Goal: Information Seeking & Learning: Learn about a topic

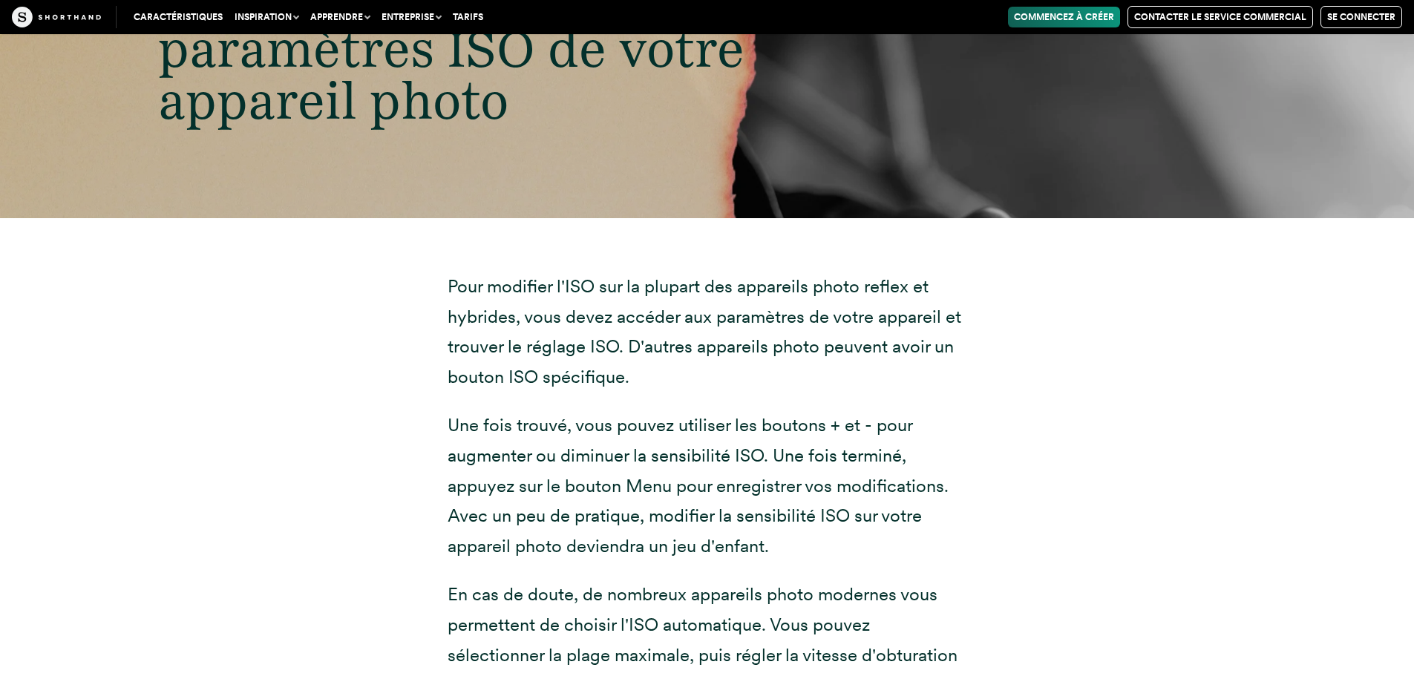
scroll to position [5592, 0]
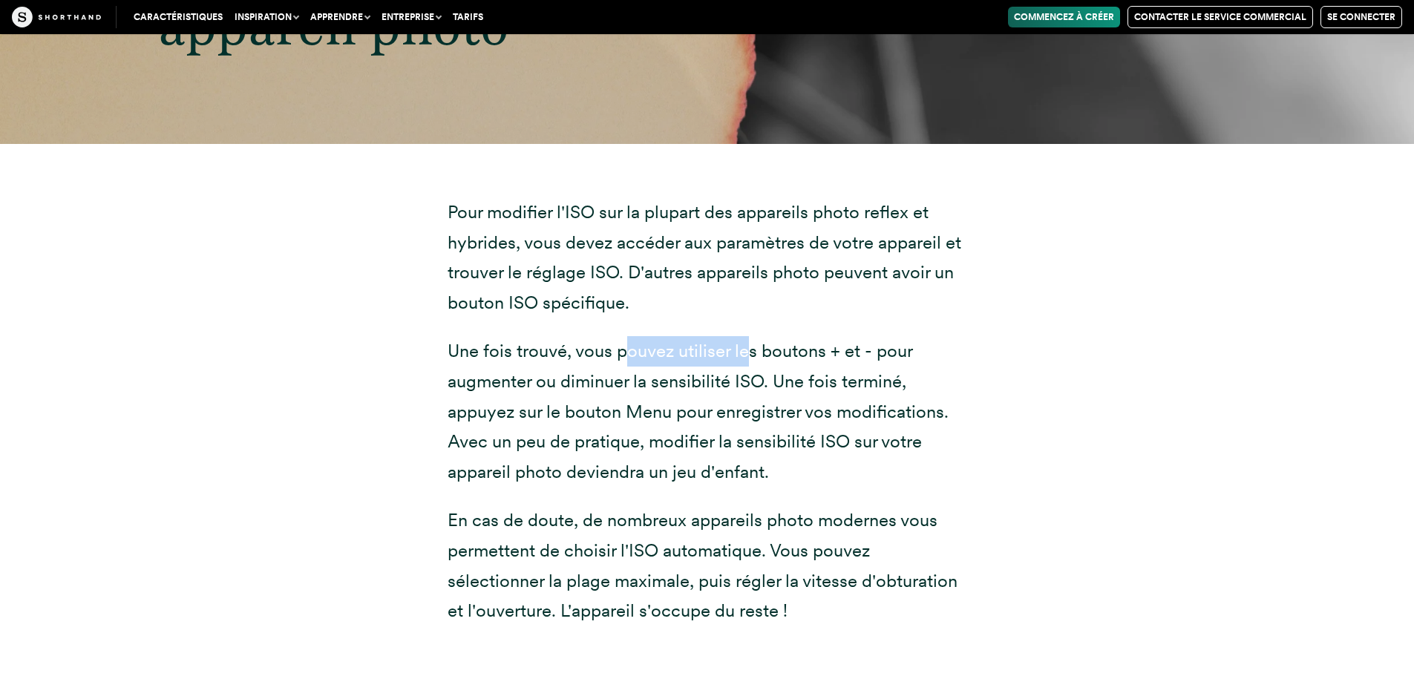
drag, startPoint x: 631, startPoint y: 293, endPoint x: 747, endPoint y: 293, distance: 115.8
click at [747, 340] on font "Une fois trouvé, vous pouvez utiliser les boutons + et - pour augmenter ou dimi…" at bounding box center [698, 411] width 501 height 143
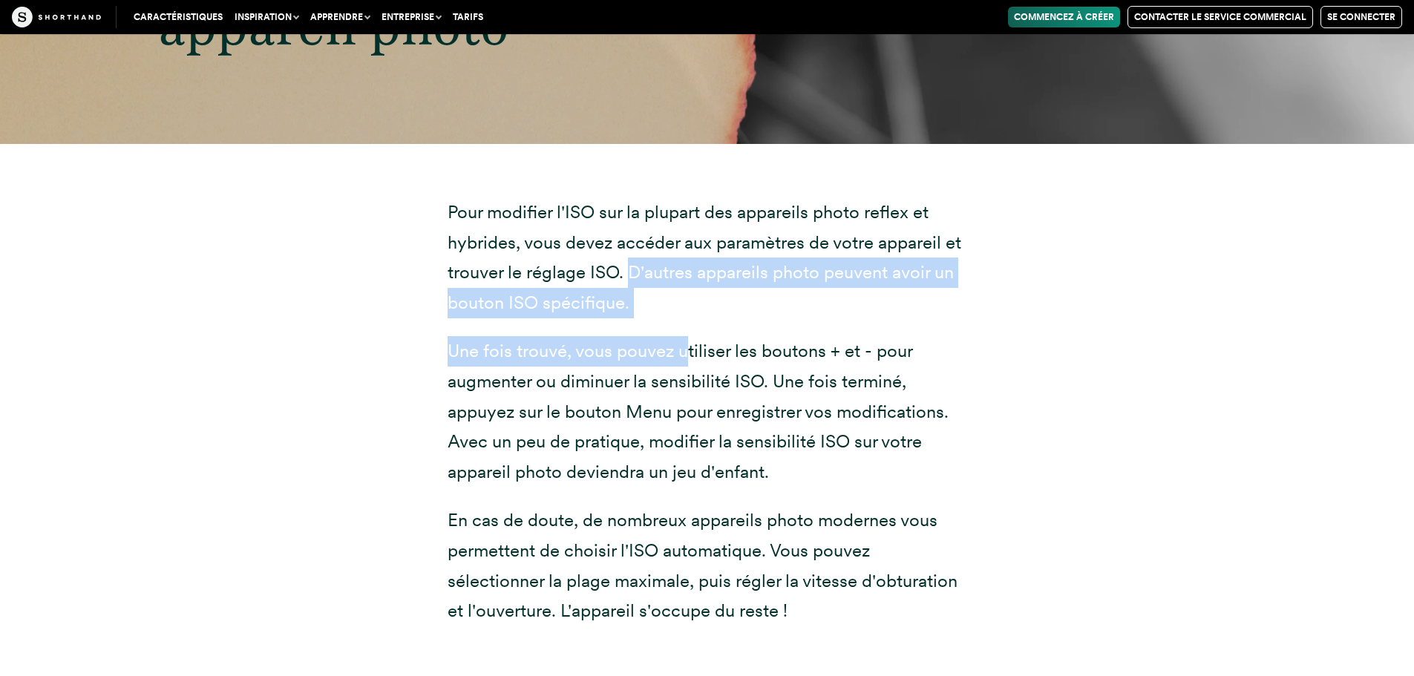
drag, startPoint x: 633, startPoint y: 208, endPoint x: 699, endPoint y: 310, distance: 122.3
click at [684, 298] on div "Pour modifier l'ISO sur la plupart des appareils photo reflex et hybrides, vous…" at bounding box center [708, 411] width 520 height 429
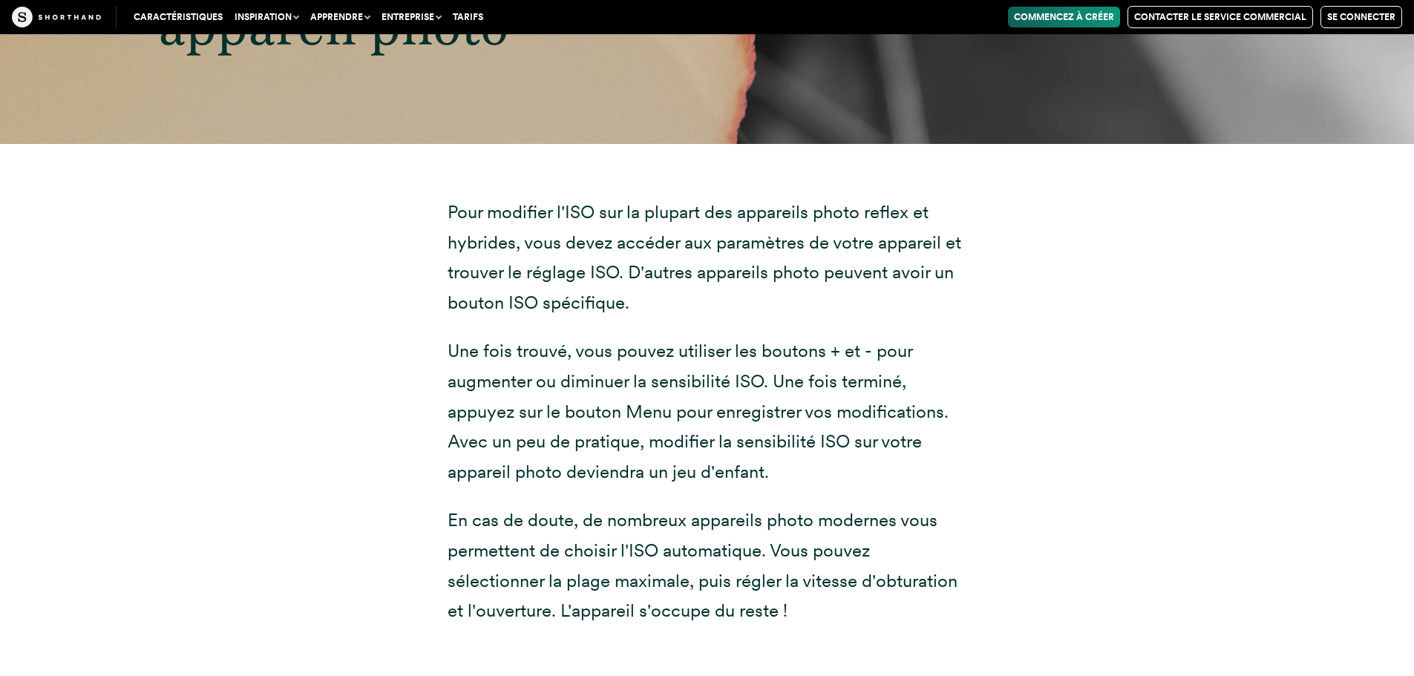
click at [787, 340] on font "Une fois trouvé, vous pouvez utiliser les boutons + et - pour augmenter ou dimi…" at bounding box center [698, 411] width 501 height 143
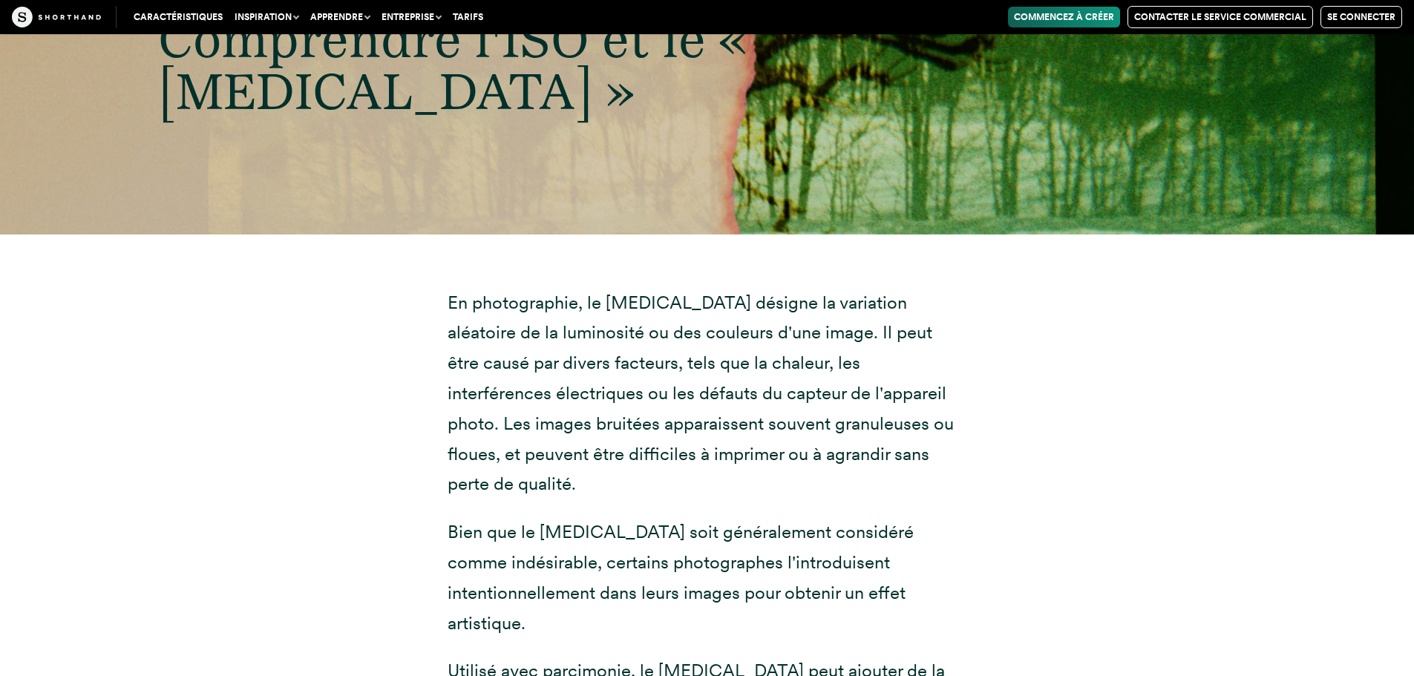
scroll to position [6409, 0]
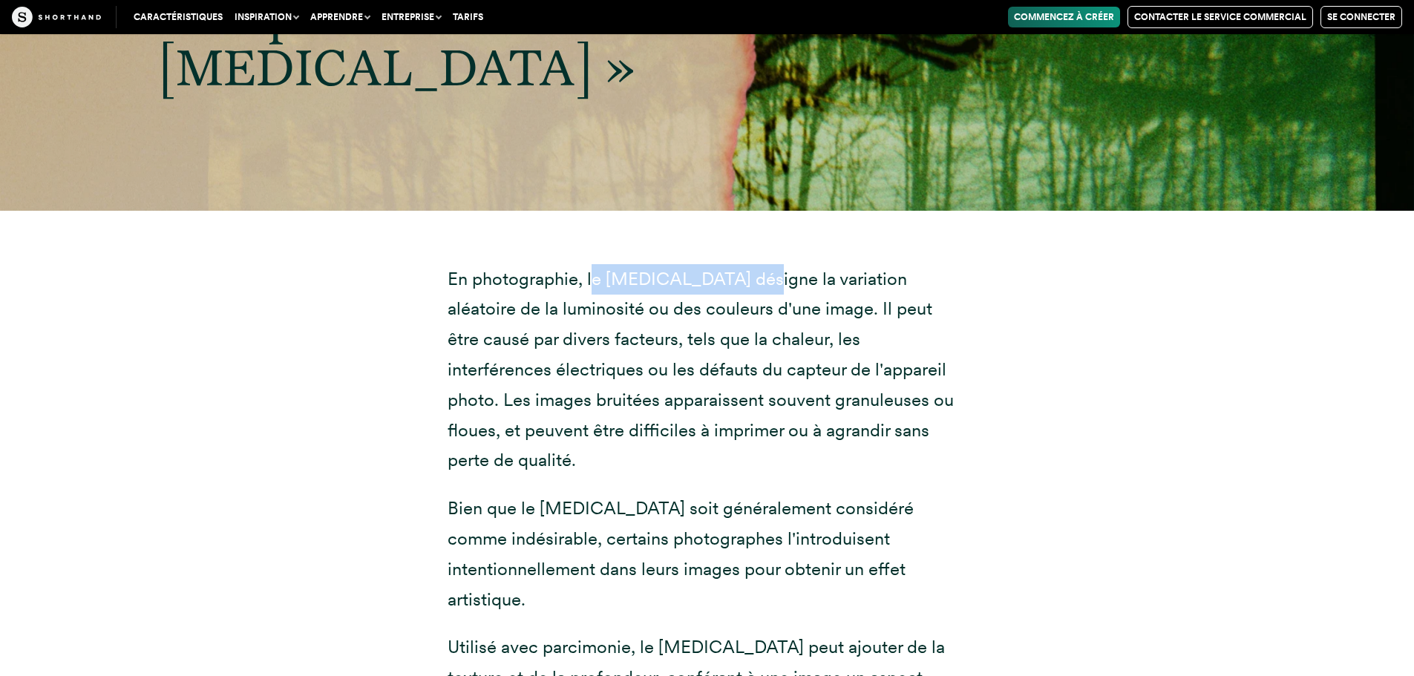
drag, startPoint x: 590, startPoint y: 218, endPoint x: 739, endPoint y: 226, distance: 149.4
click at [739, 268] on font "En photographie, le [MEDICAL_DATA] désigne la variation aléatoire de la luminos…" at bounding box center [701, 369] width 506 height 203
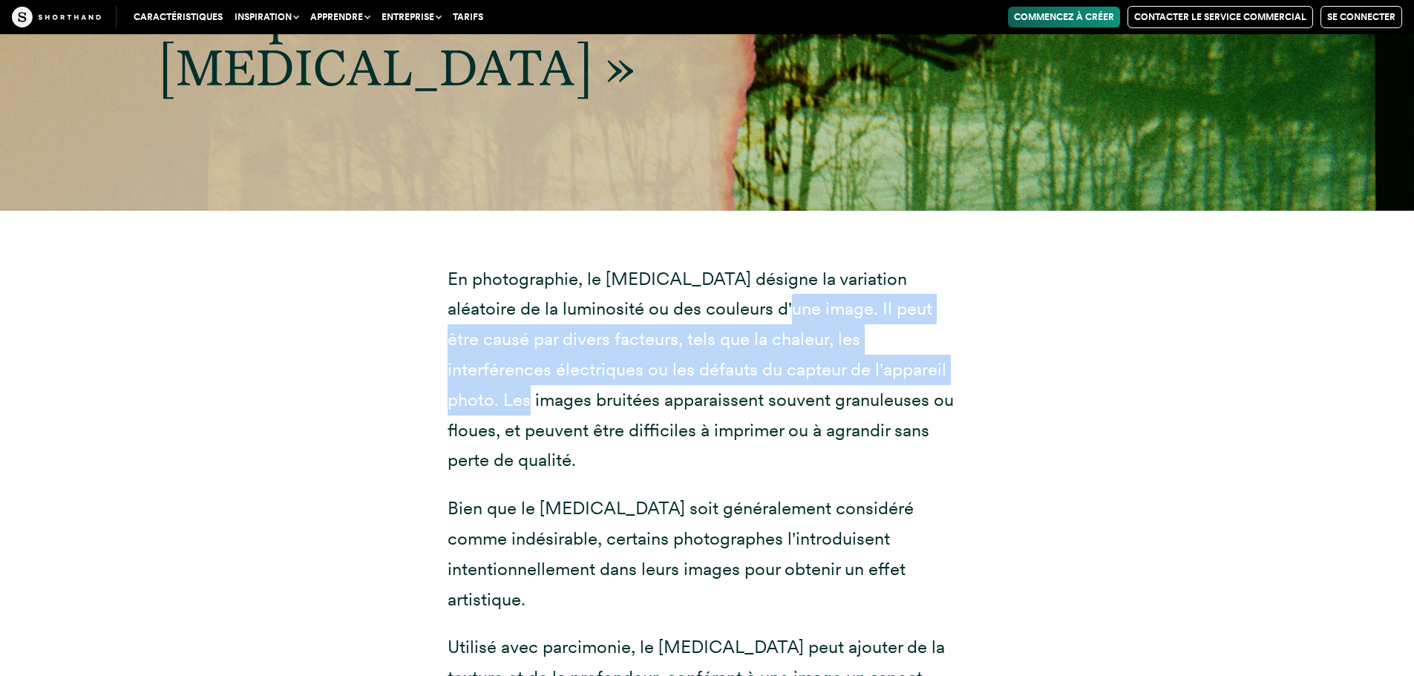
drag, startPoint x: 777, startPoint y: 249, endPoint x: 911, endPoint y: 319, distance: 150.8
click at [911, 319] on p "En photographie, le [MEDICAL_DATA] désigne la variation aléatoire de la luminos…" at bounding box center [708, 370] width 520 height 212
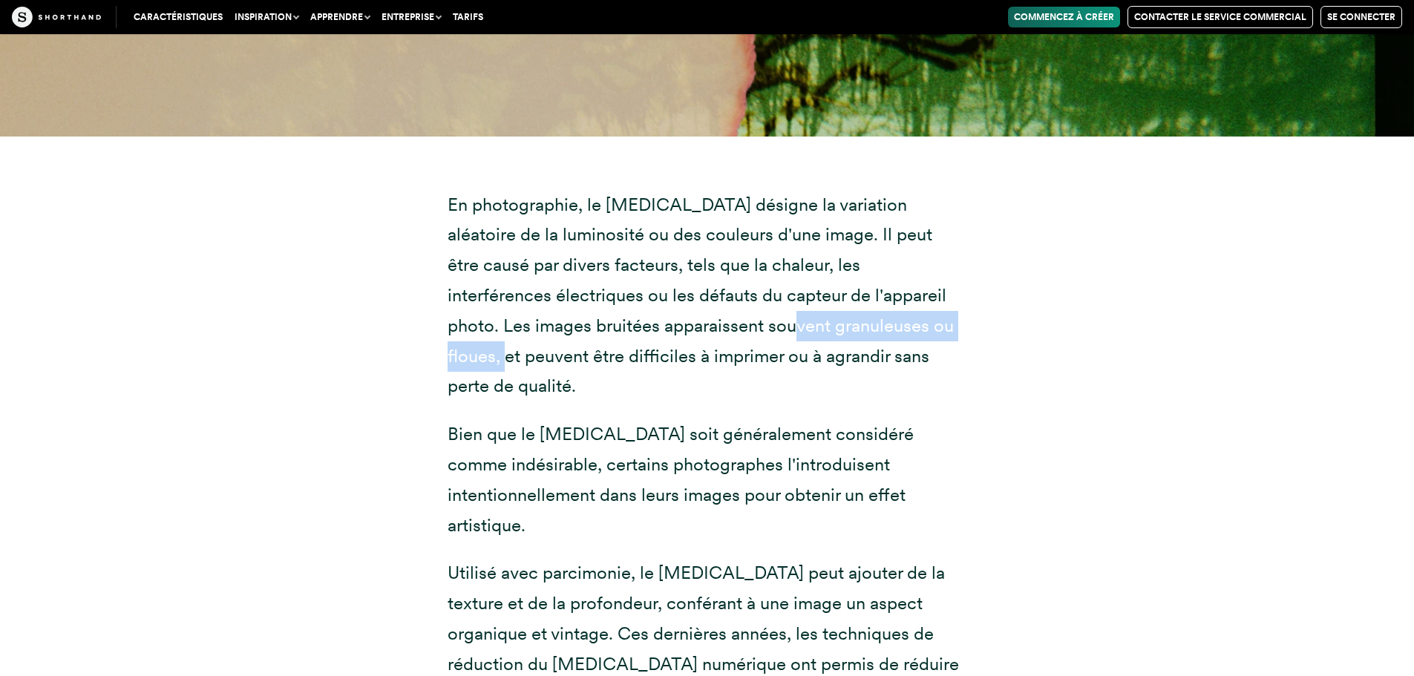
drag, startPoint x: 656, startPoint y: 269, endPoint x: 877, endPoint y: 275, distance: 220.6
click at [877, 275] on font "En photographie, le [MEDICAL_DATA] désigne la variation aléatoire de la luminos…" at bounding box center [701, 295] width 506 height 203
click at [532, 304] on font "En photographie, le [MEDICAL_DATA] désigne la variation aléatoire de la luminos…" at bounding box center [701, 295] width 506 height 203
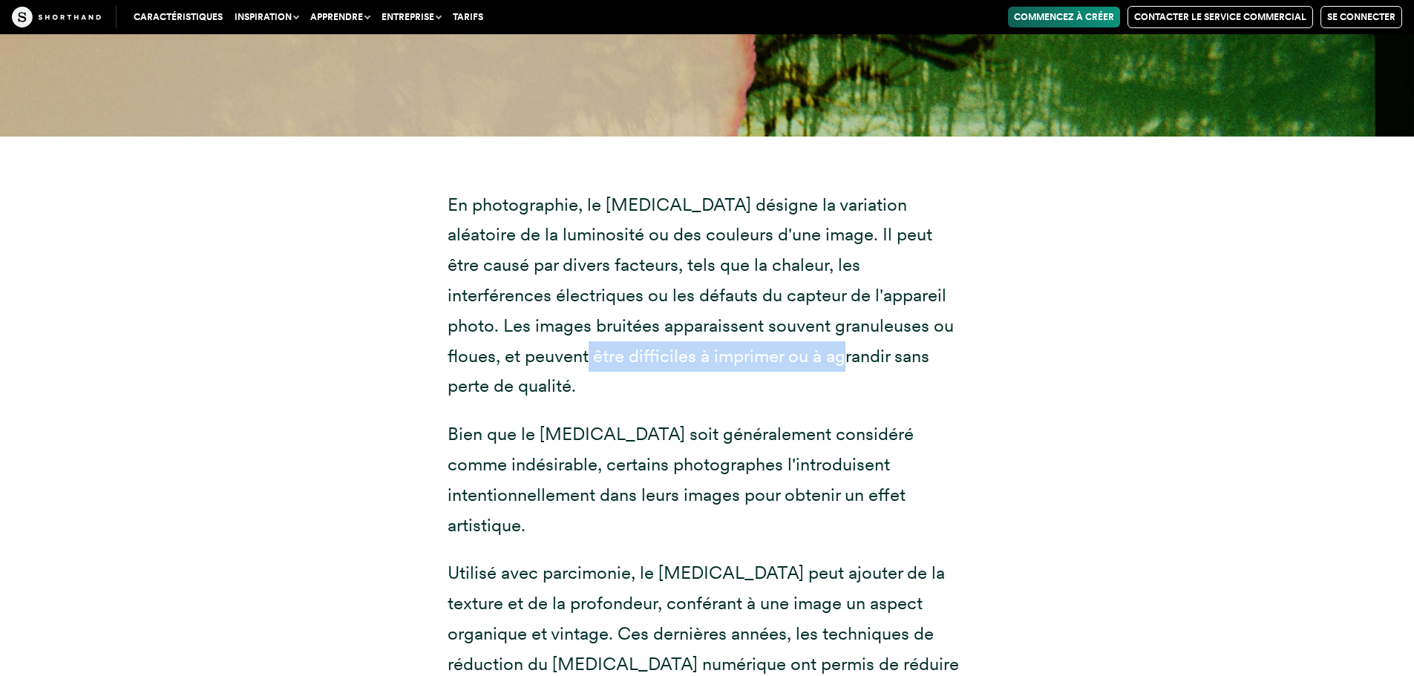
drag, startPoint x: 468, startPoint y: 295, endPoint x: 731, endPoint y: 298, distance: 263.6
click at [731, 298] on font "En photographie, le [MEDICAL_DATA] désigne la variation aléatoire de la luminos…" at bounding box center [701, 295] width 506 height 203
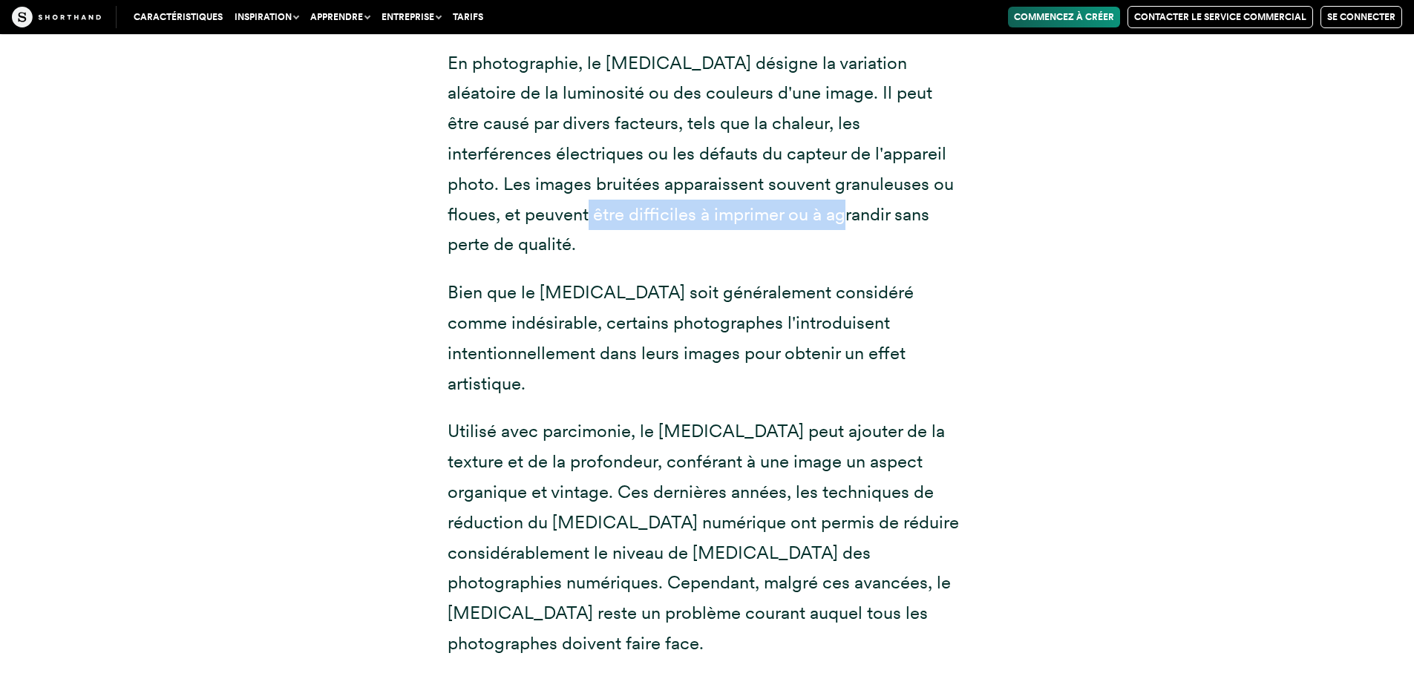
scroll to position [6632, 0]
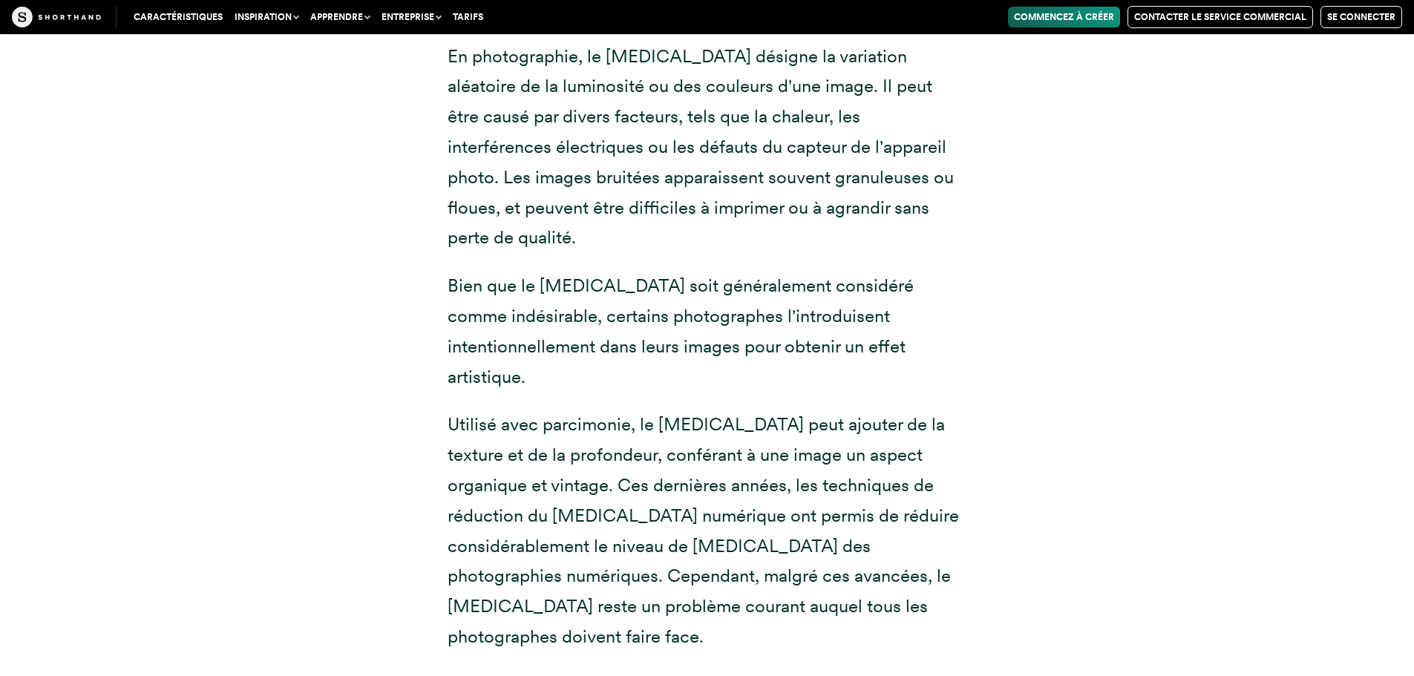
click at [458, 275] on font "Bien que le [MEDICAL_DATA] soit généralement considéré comme indésirable, certa…" at bounding box center [681, 331] width 466 height 112
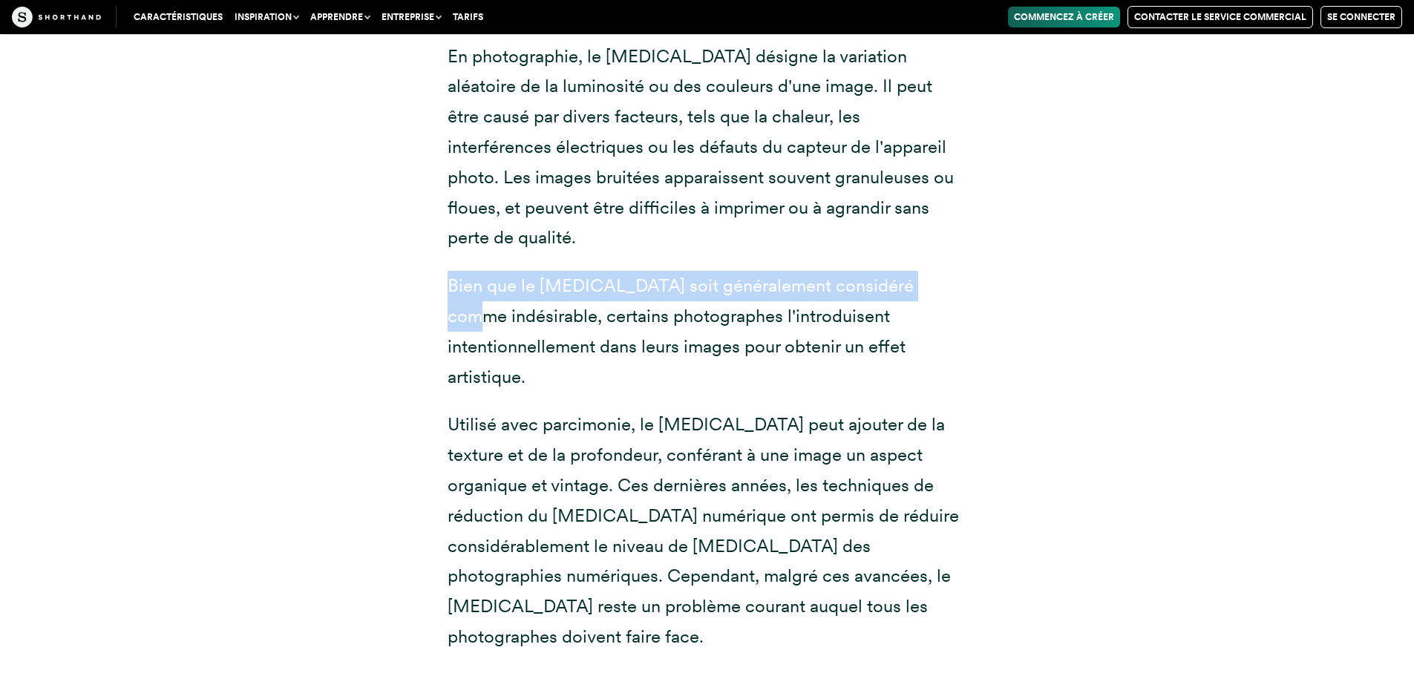
drag, startPoint x: 445, startPoint y: 195, endPoint x: 808, endPoint y: 203, distance: 363.1
click at [918, 207] on div "En photographie, le [MEDICAL_DATA] désigne la variation aléatoire de la luminos…" at bounding box center [707, 351] width 579 height 727
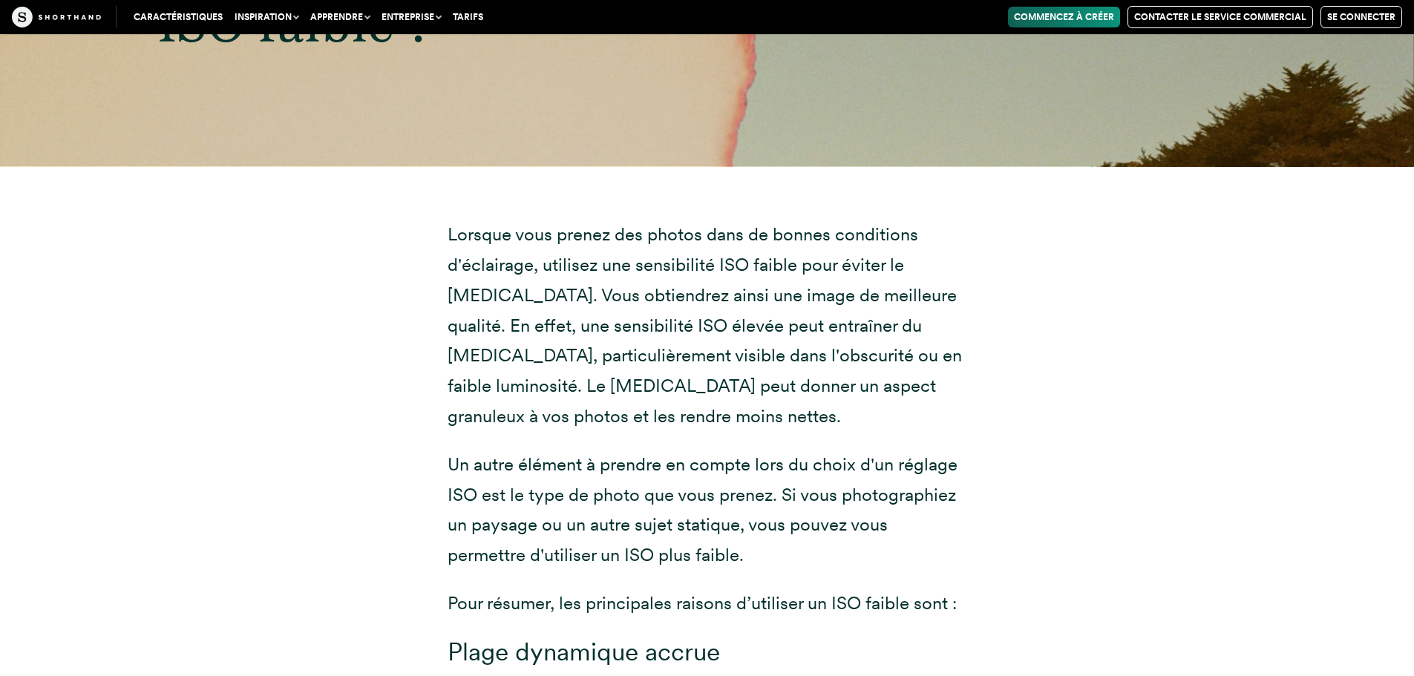
scroll to position [7523, 0]
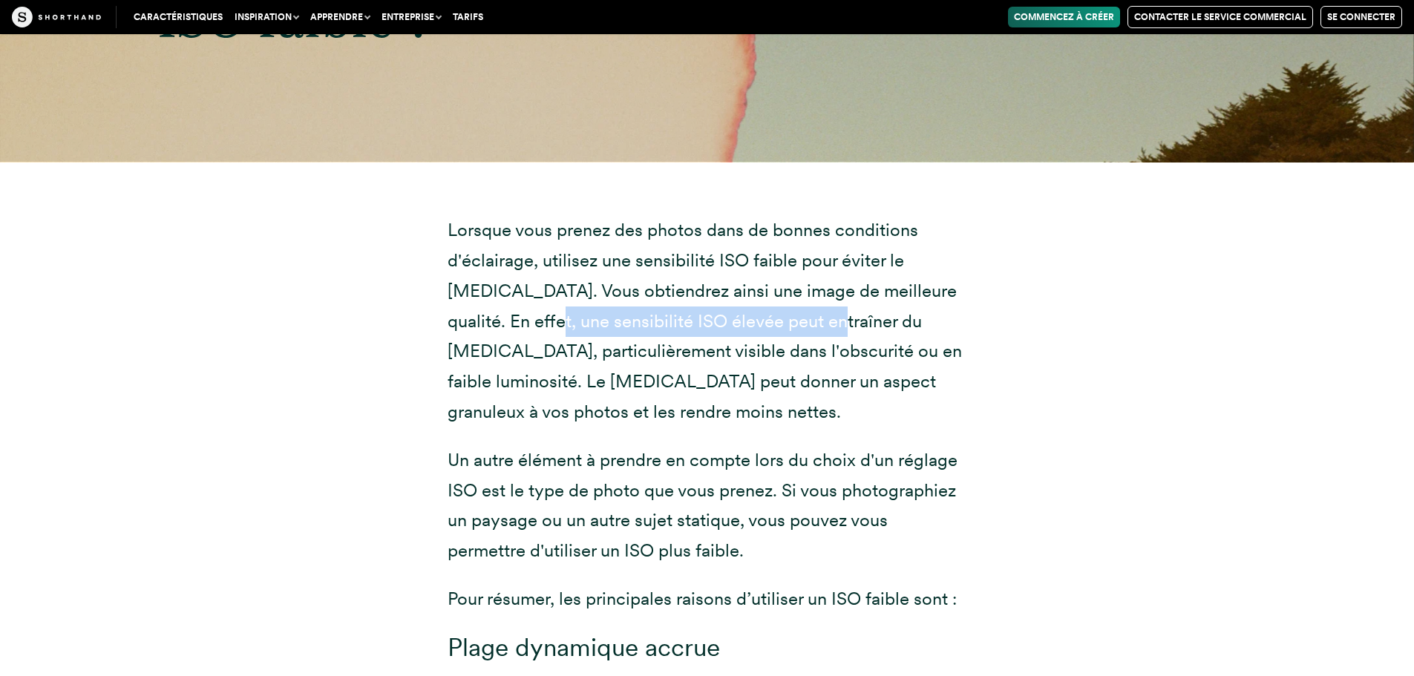
drag, startPoint x: 531, startPoint y: 171, endPoint x: 777, endPoint y: 163, distance: 246.6
click at [777, 219] on font "Lorsque vous prenez des photos dans de bonnes conditions d'éclairage, utilisez …" at bounding box center [705, 320] width 514 height 203
click at [725, 219] on font "Lorsque vous prenez des photos dans de bonnes conditions d'éclairage, utilisez …" at bounding box center [705, 320] width 514 height 203
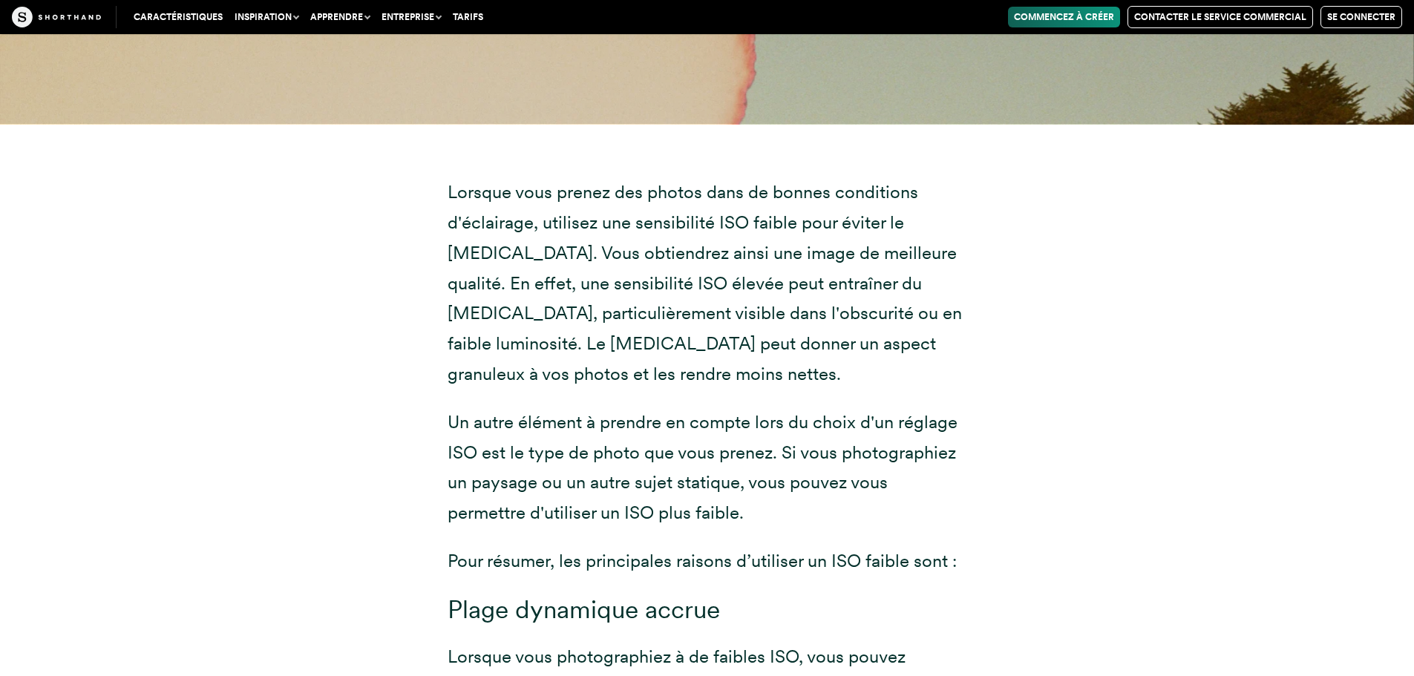
scroll to position [7597, 0]
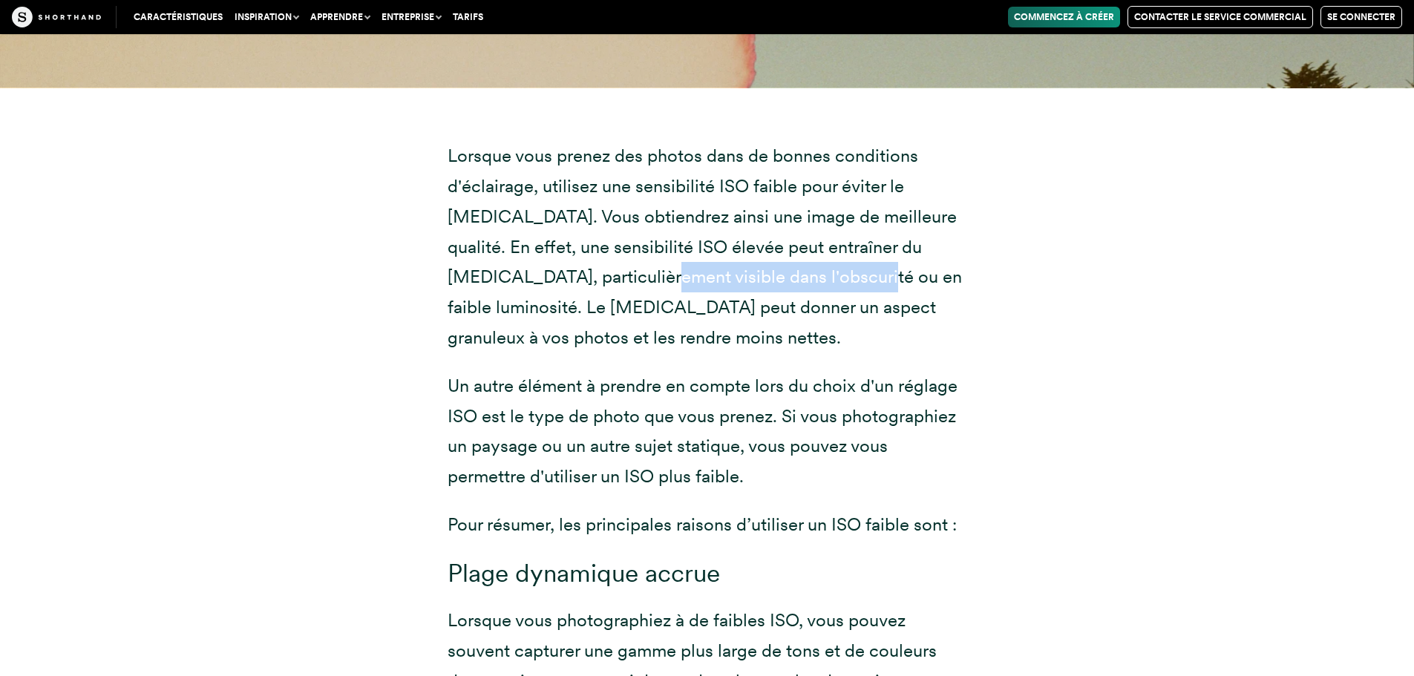
drag, startPoint x: 669, startPoint y: 130, endPoint x: 871, endPoint y: 131, distance: 201.9
click at [872, 145] on font "Lorsque vous prenez des photos dans de bonnes conditions d'éclairage, utilisez …" at bounding box center [705, 246] width 514 height 203
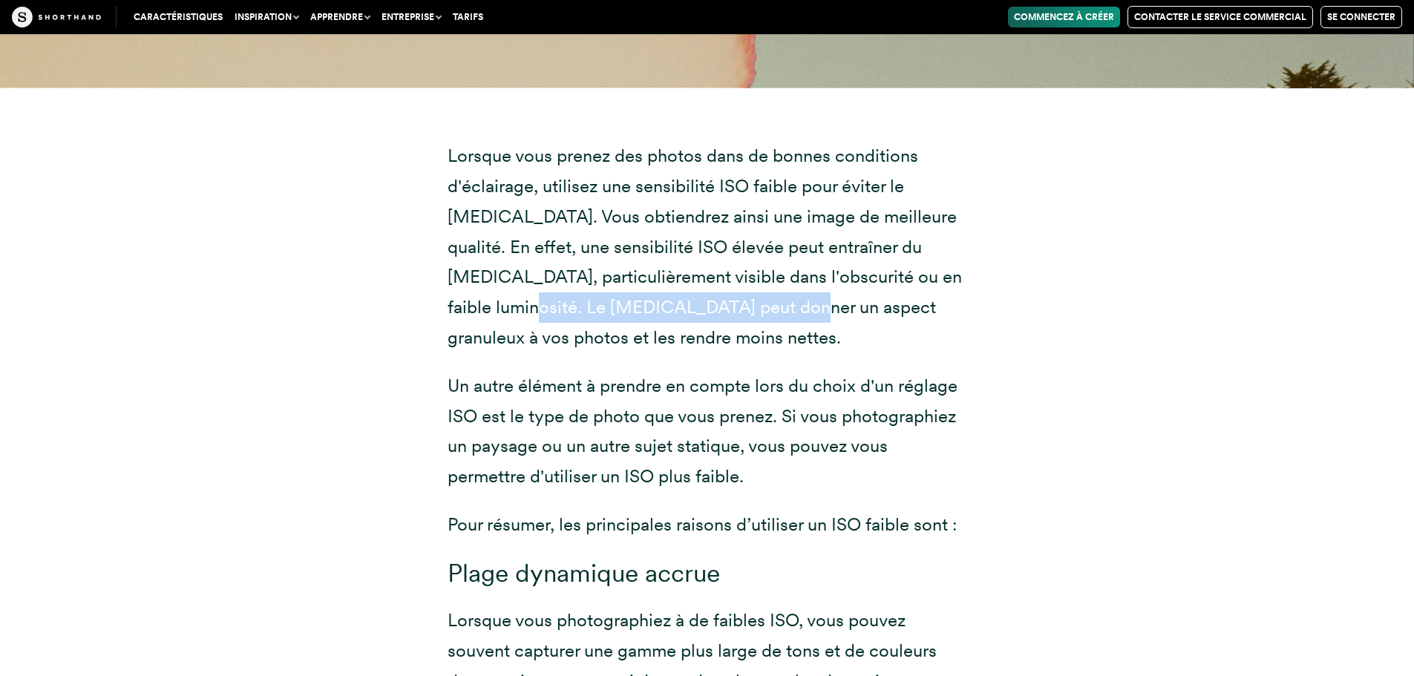
drag, startPoint x: 540, startPoint y: 154, endPoint x: 799, endPoint y: 154, distance: 259.1
click at [799, 154] on font "Lorsque vous prenez des photos dans de bonnes conditions d'éclairage, utilisez …" at bounding box center [705, 246] width 514 height 203
click at [764, 186] on p "Lorsque vous prenez des photos dans de bonnes conditions d'éclairage, utilisez …" at bounding box center [708, 247] width 520 height 212
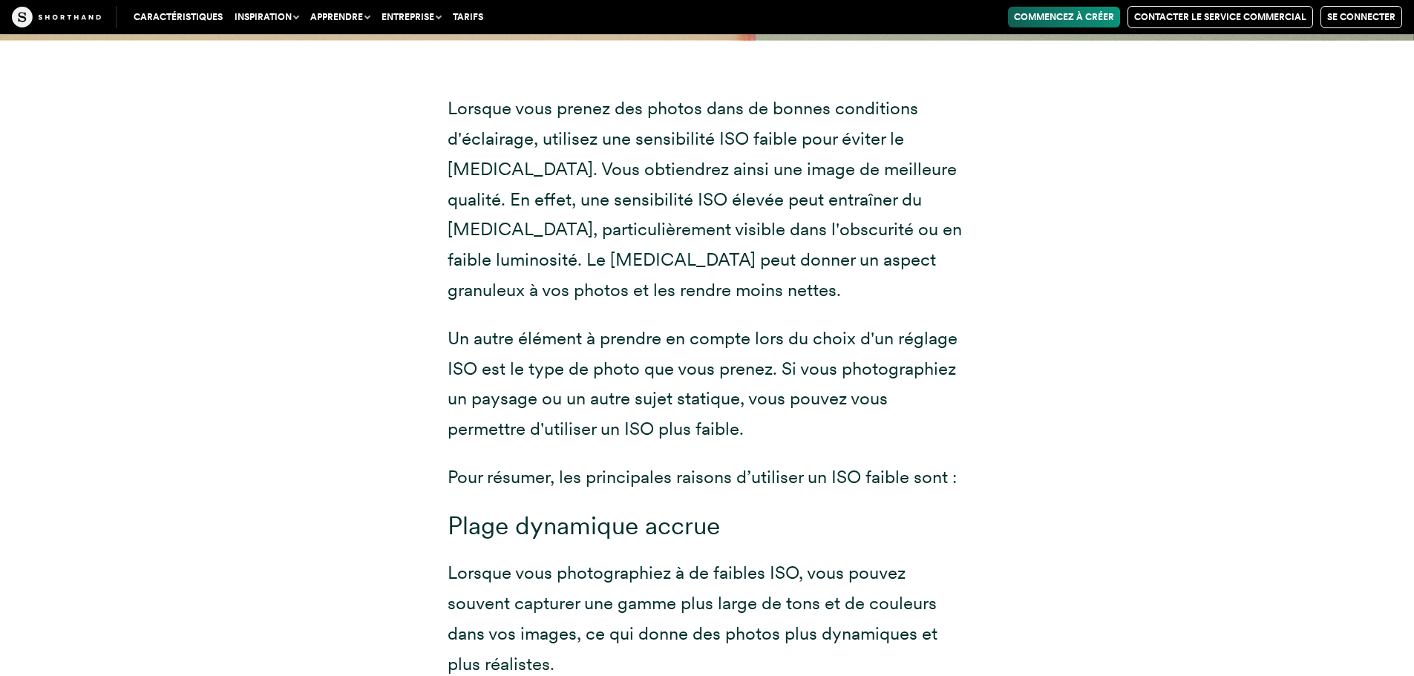
scroll to position [7671, 0]
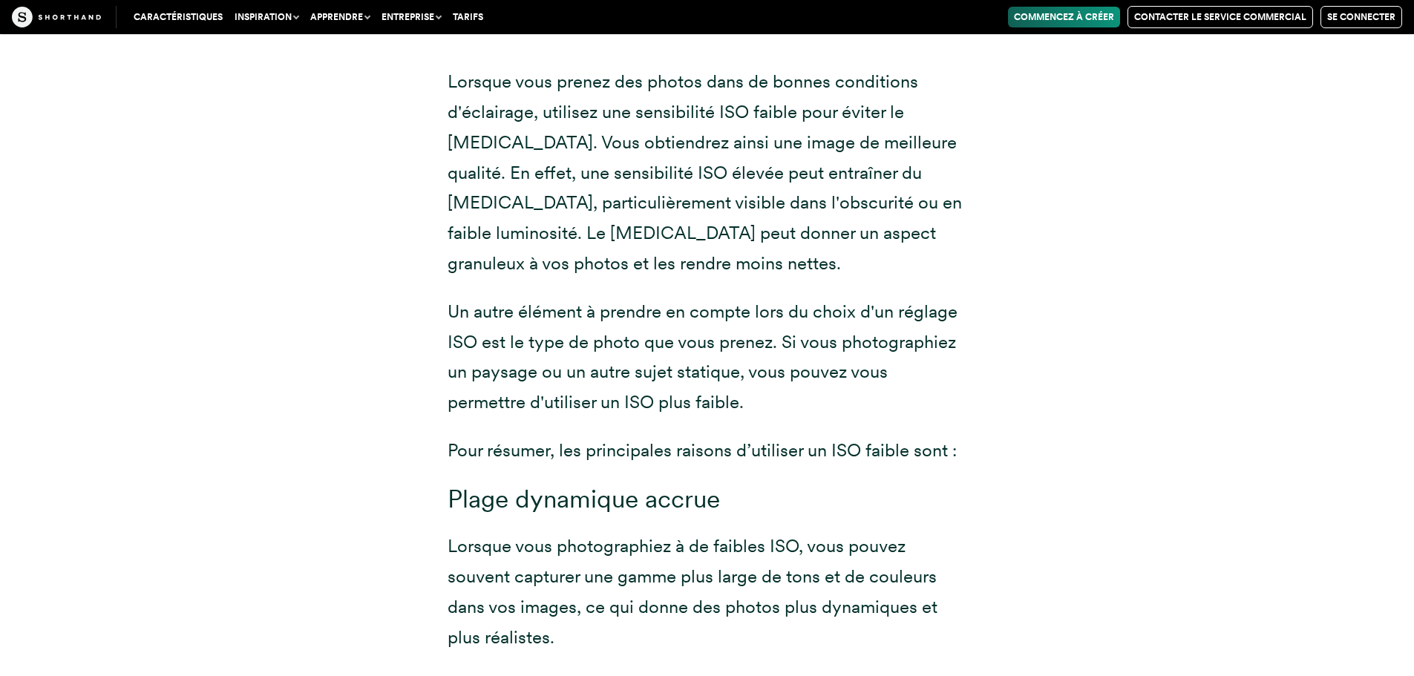
click at [493, 301] on font "Un autre élément à prendre en compte lors du choix d'un réglage ISO est le type…" at bounding box center [703, 357] width 510 height 112
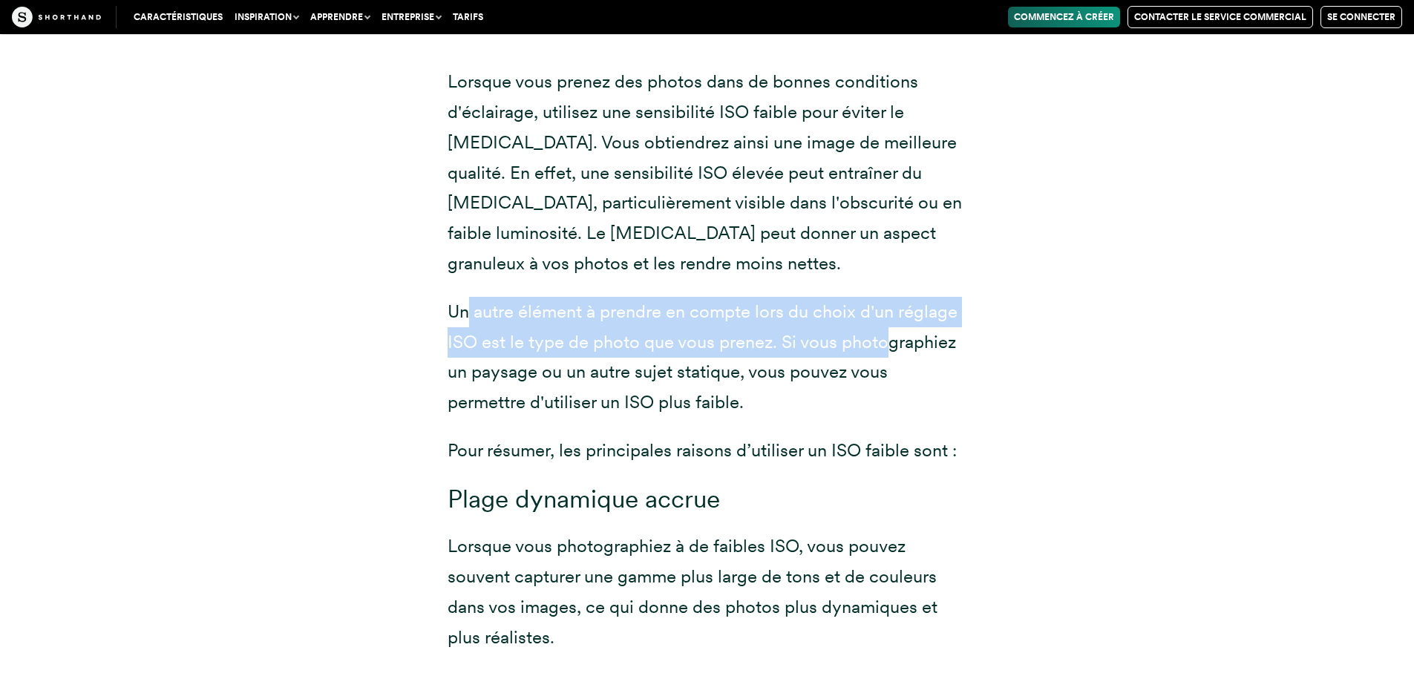
drag, startPoint x: 466, startPoint y: 163, endPoint x: 886, endPoint y: 195, distance: 421.3
click at [886, 301] on font "Un autre élément à prendre en compte lors du choix d'un réglage ISO est le type…" at bounding box center [703, 357] width 510 height 112
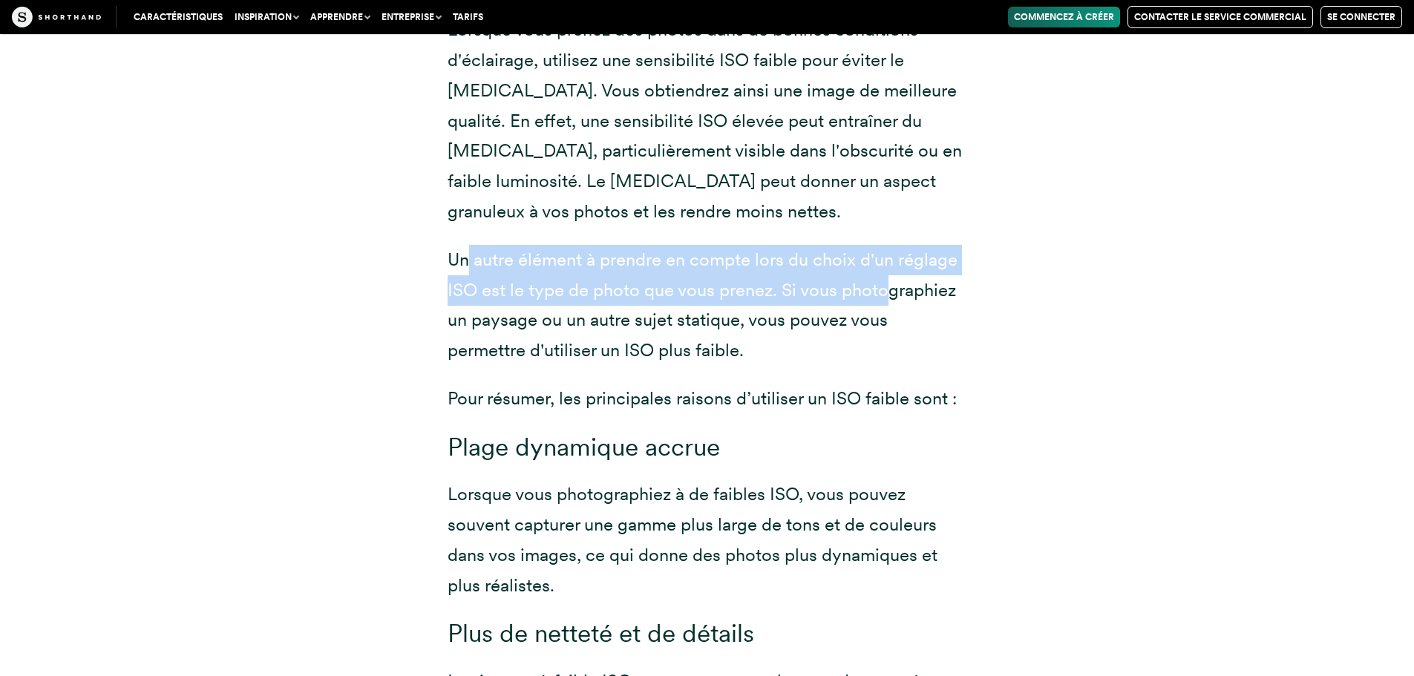
scroll to position [7745, 0]
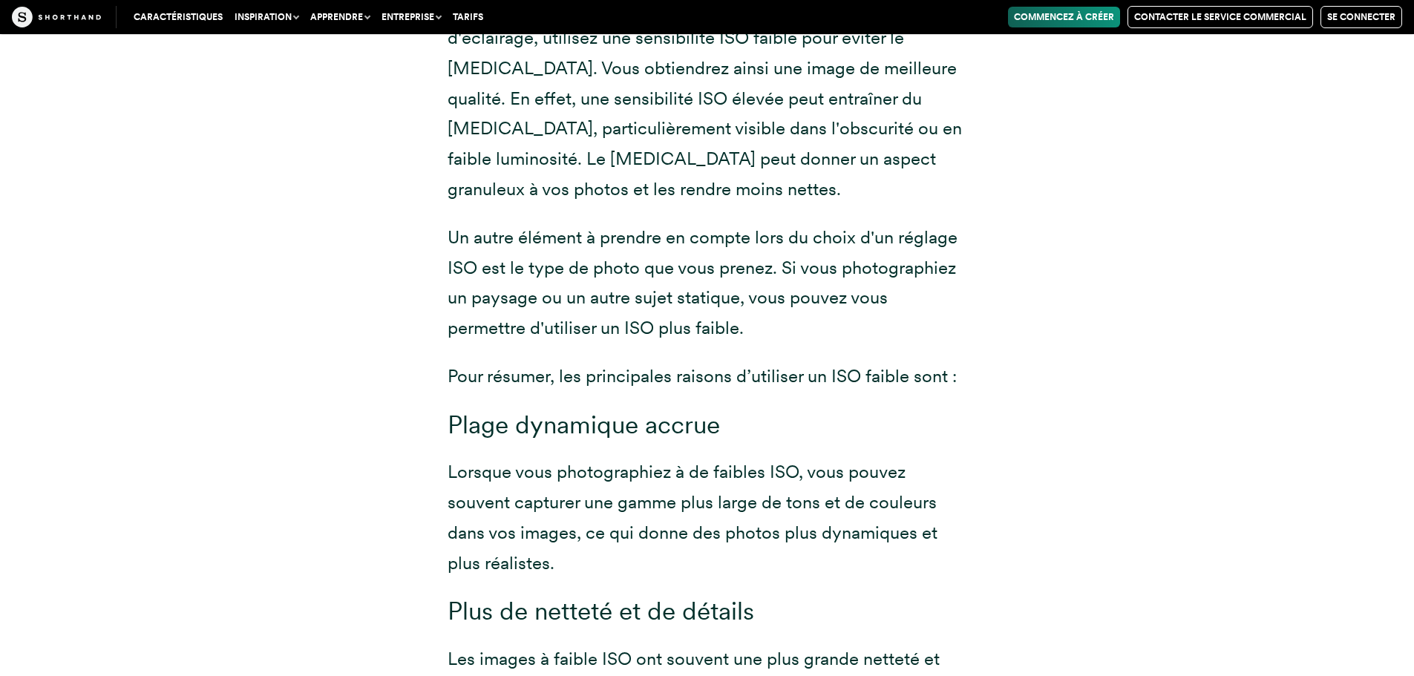
click at [570, 226] on font "Un autre élément à prendre en compte lors du choix d'un réglage ISO est le type…" at bounding box center [703, 282] width 510 height 112
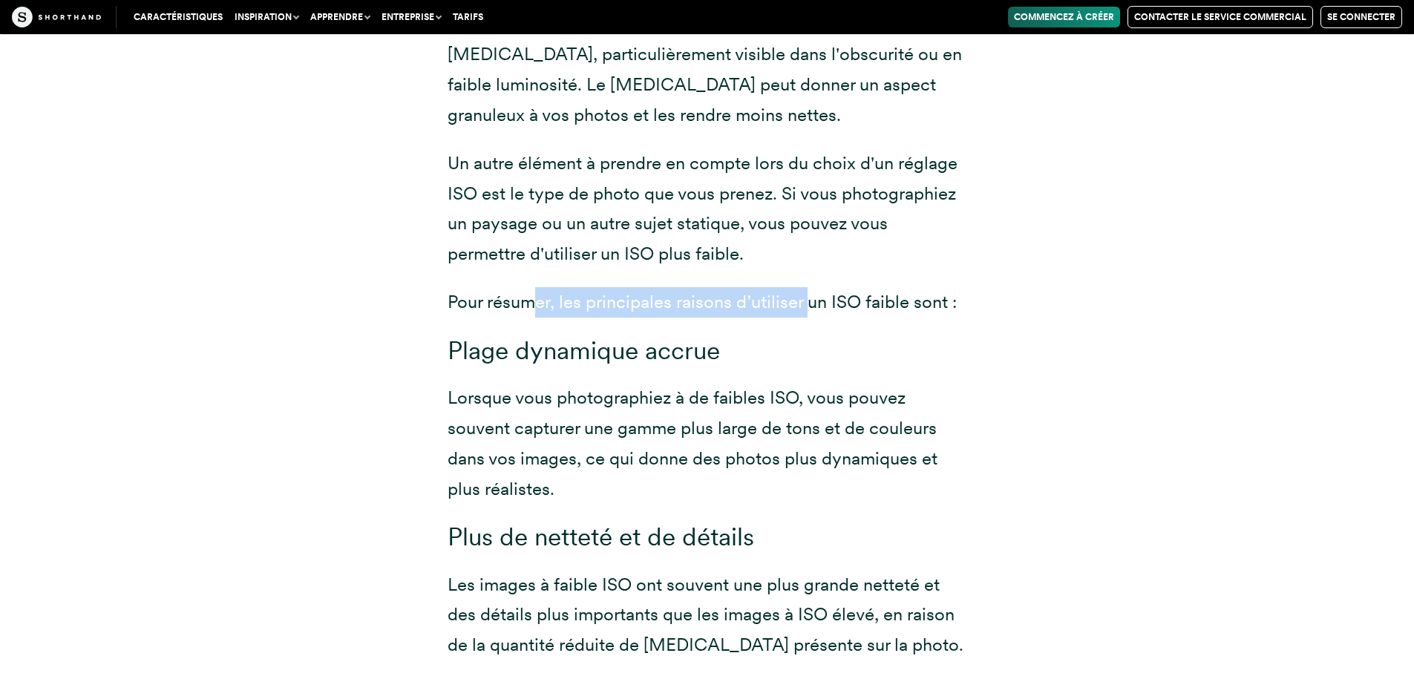
drag, startPoint x: 552, startPoint y: 163, endPoint x: 812, endPoint y: 161, distance: 260.6
click at [812, 287] on p "Pour résumer, les principales raisons d’utiliser un ISO faible sont :" at bounding box center [708, 302] width 520 height 30
click at [837, 287] on p "Pour résumer, les principales raisons d’utiliser un ISO faible sont :" at bounding box center [708, 302] width 520 height 30
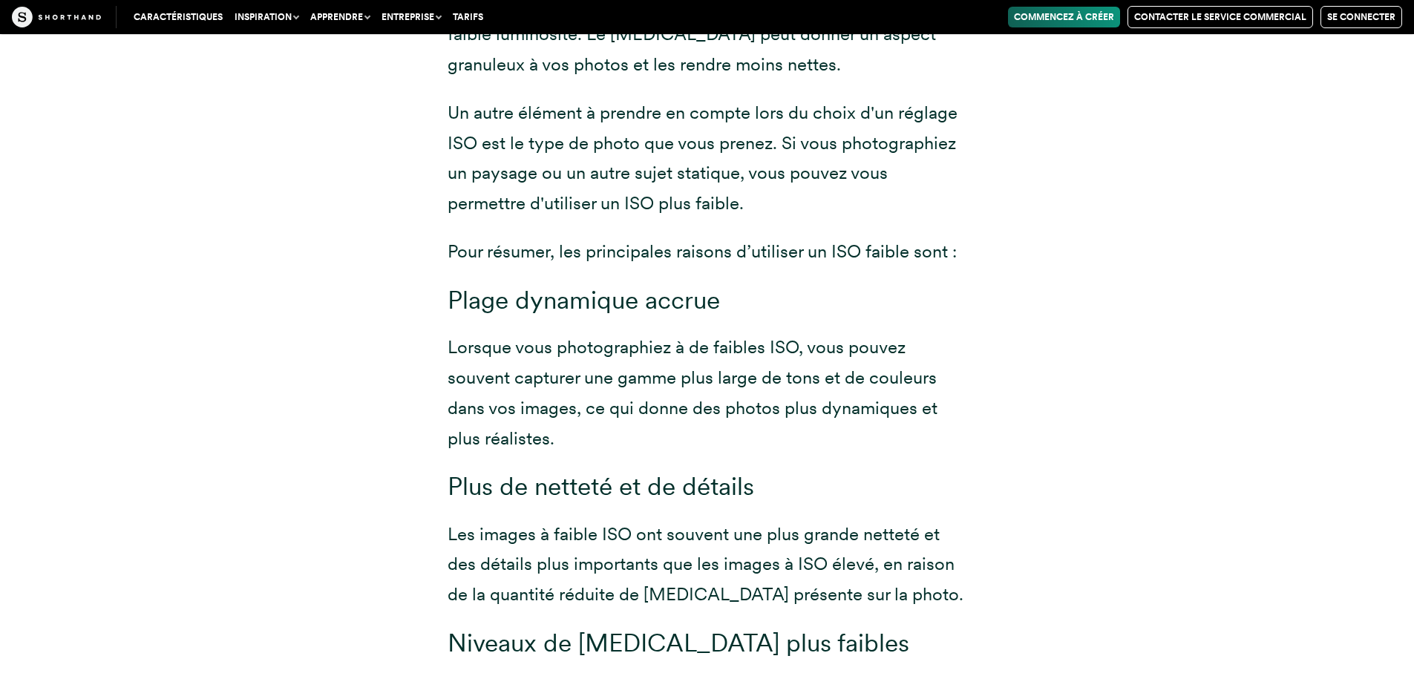
scroll to position [7894, 0]
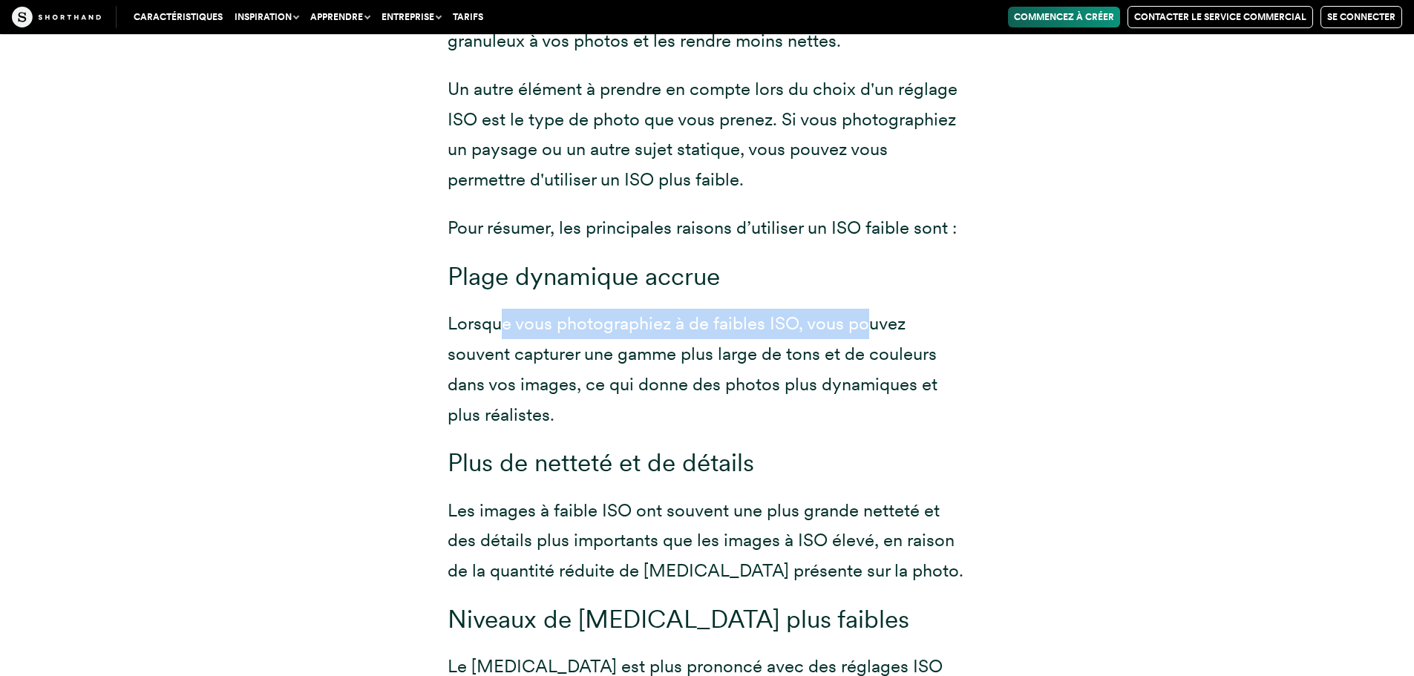
drag, startPoint x: 497, startPoint y: 175, endPoint x: 869, endPoint y: 180, distance: 371.2
click at [869, 313] on font "Lorsque vous photographiez à de faibles ISO, vous pouvez souvent capturer une g…" at bounding box center [693, 369] width 490 height 112
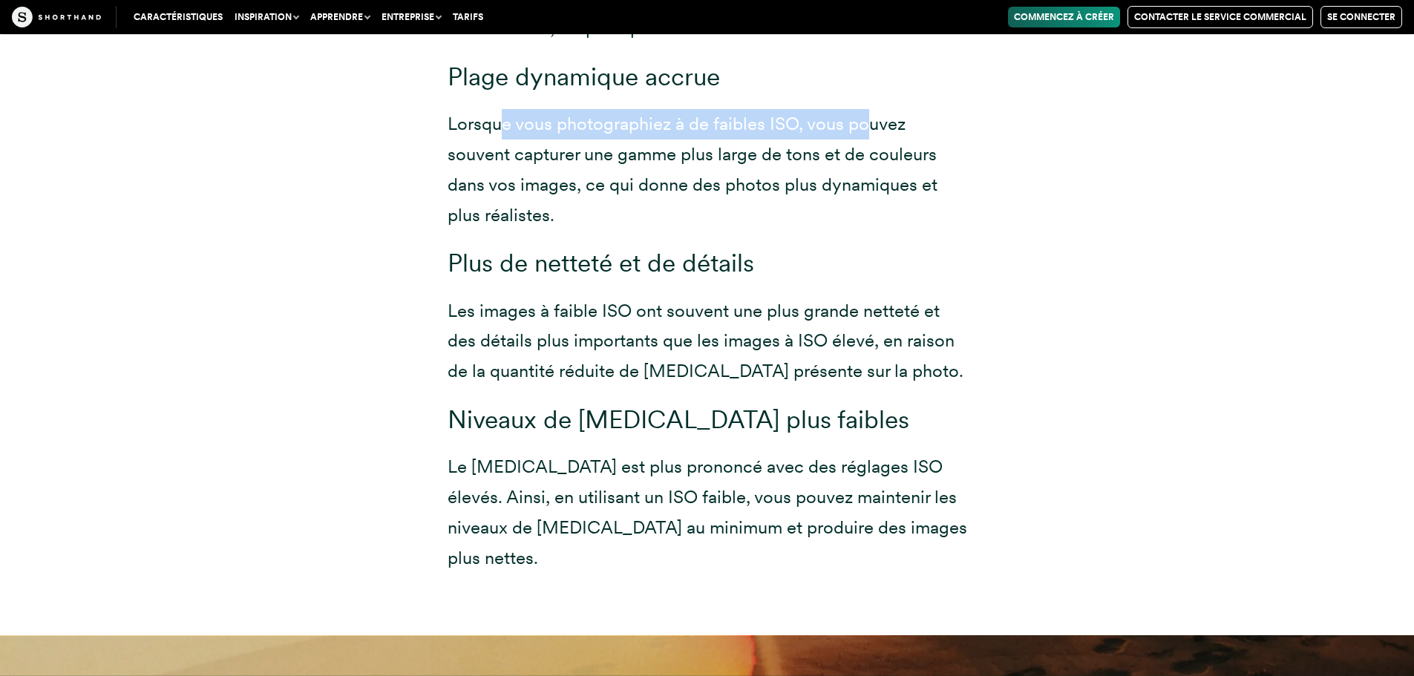
scroll to position [8117, 0]
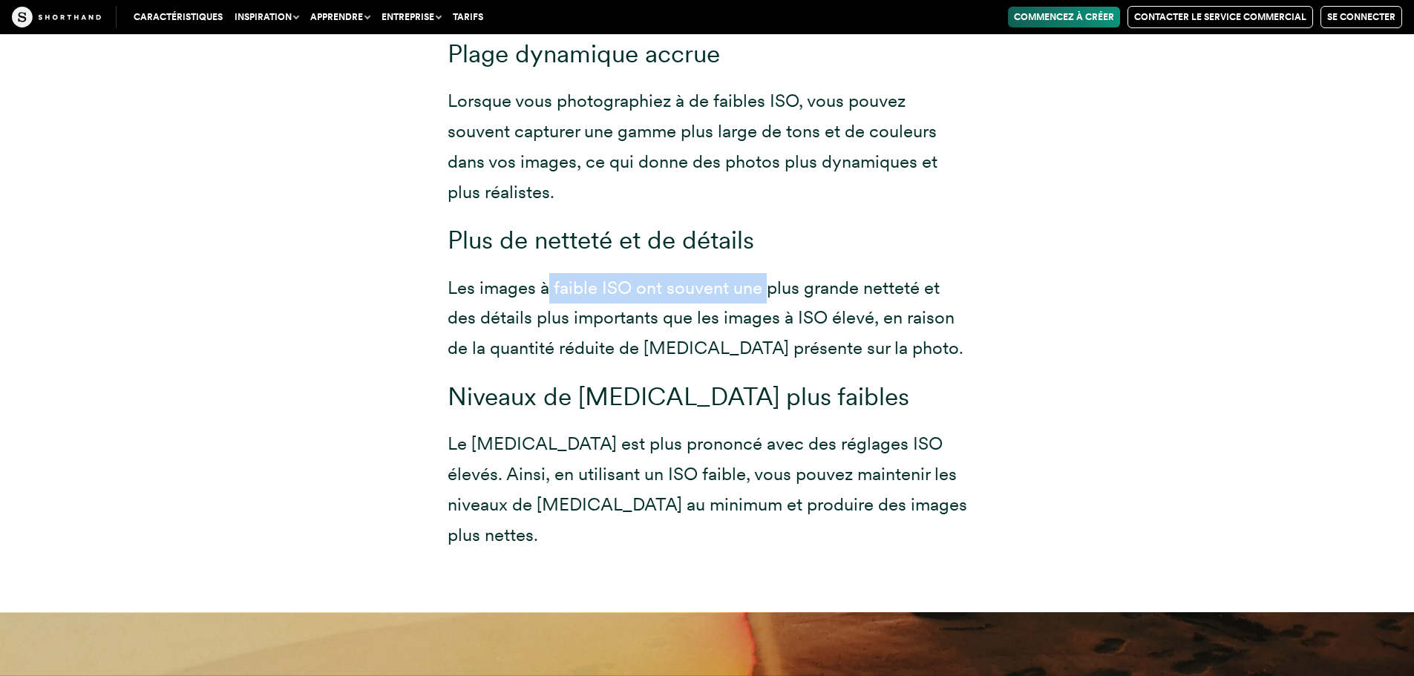
drag, startPoint x: 549, startPoint y: 138, endPoint x: 769, endPoint y: 141, distance: 220.5
click at [769, 277] on font "Les images à faible ISO ont souvent une plus grande netteté et des détails plus…" at bounding box center [706, 318] width 516 height 82
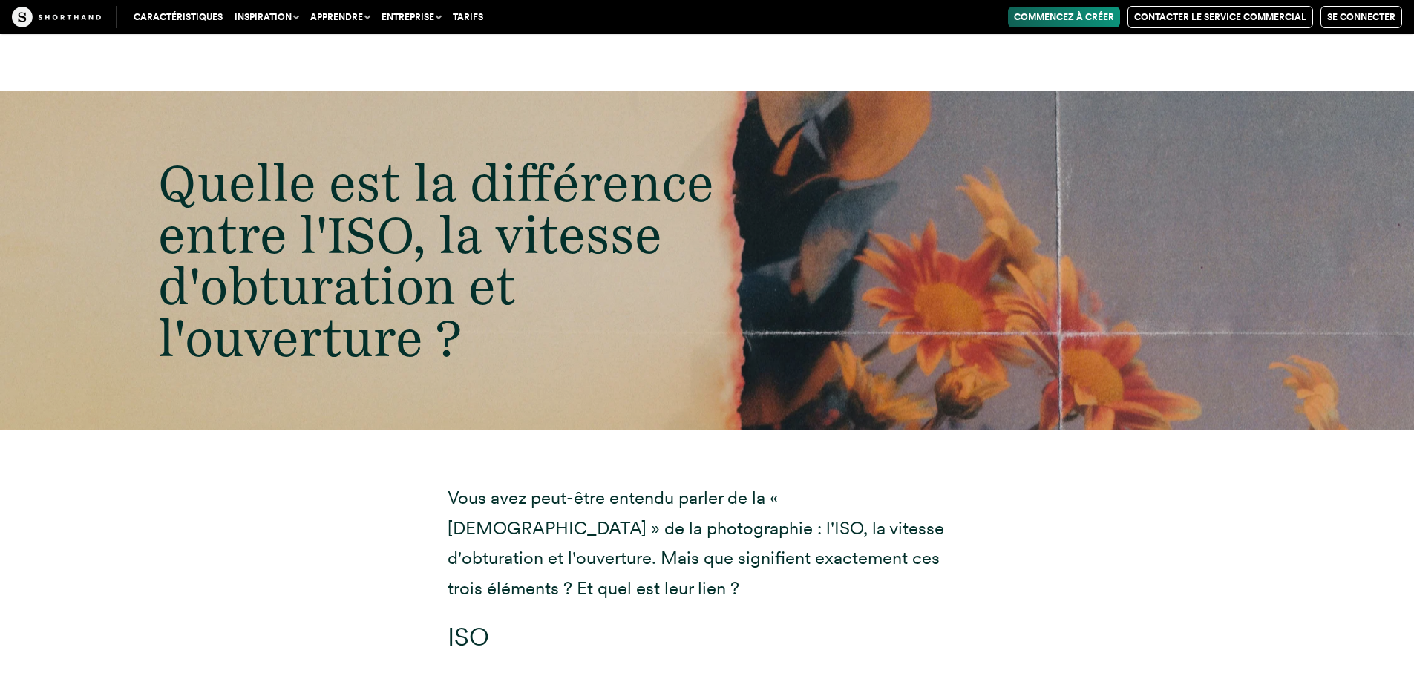
scroll to position [10121, 0]
